Goal: Task Accomplishment & Management: Use online tool/utility

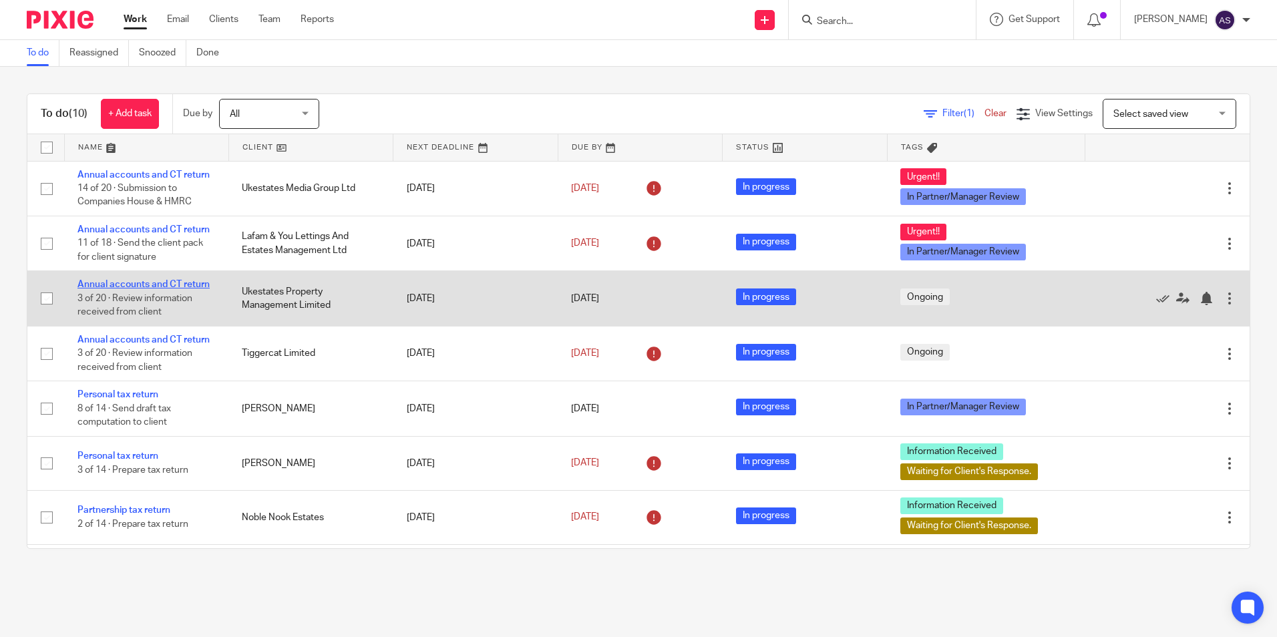
click at [157, 283] on link "Annual accounts and CT return" at bounding box center [143, 284] width 132 height 9
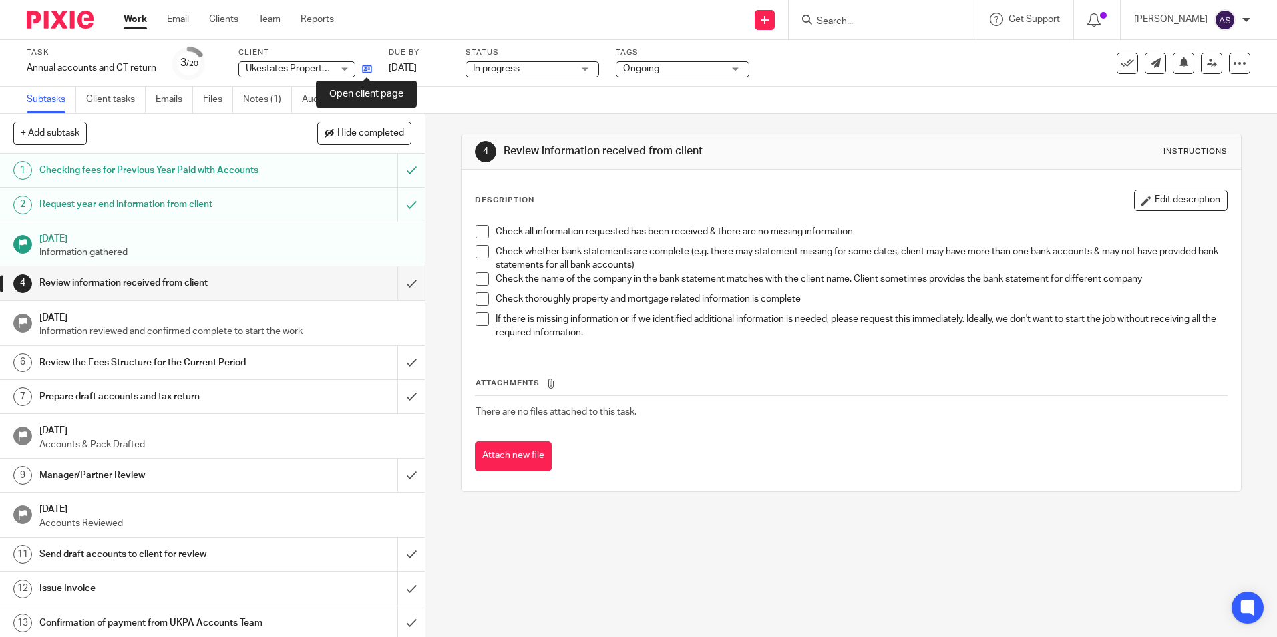
click at [368, 66] on icon at bounding box center [367, 69] width 10 height 10
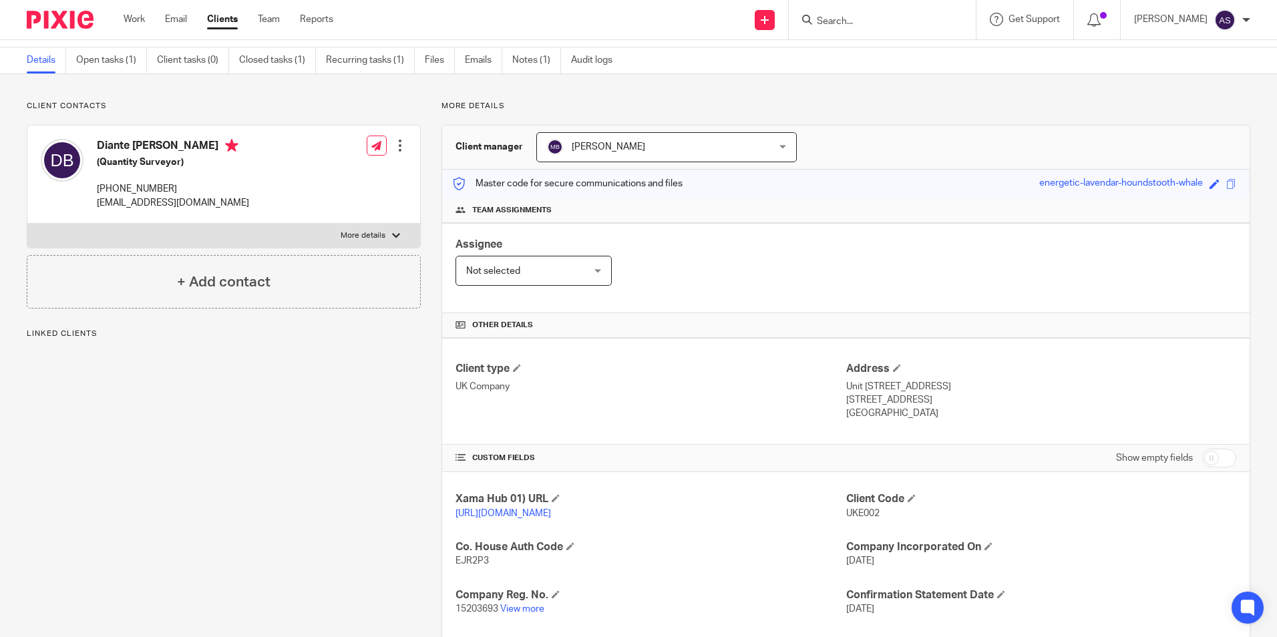
scroll to position [200, 0]
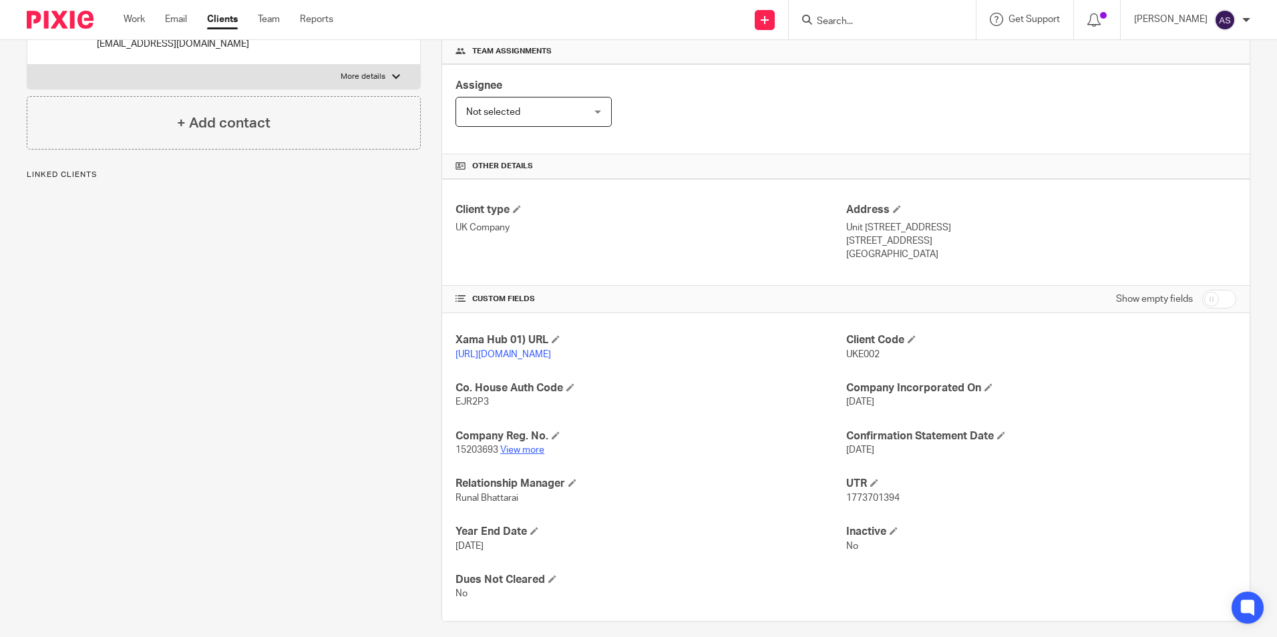
click at [516, 455] on link "View more" at bounding box center [522, 449] width 44 height 9
